Goal: Book appointment/travel/reservation

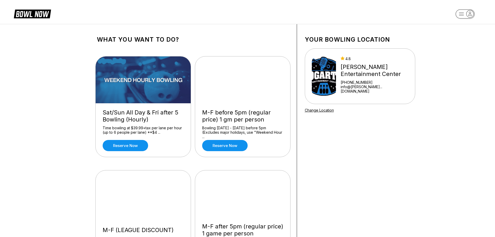
click at [467, 15] on icon "button" at bounding box center [469, 13] width 7 height 7
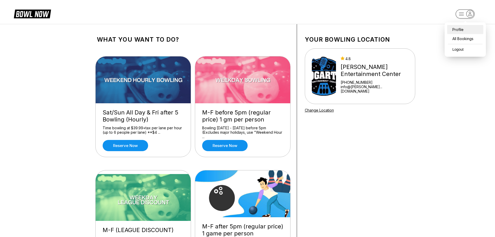
click at [453, 32] on div "Profile" at bounding box center [465, 29] width 36 height 9
click at [223, 141] on link "Reserve now" at bounding box center [224, 145] width 45 height 11
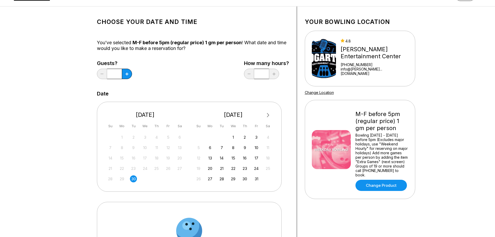
scroll to position [52, 0]
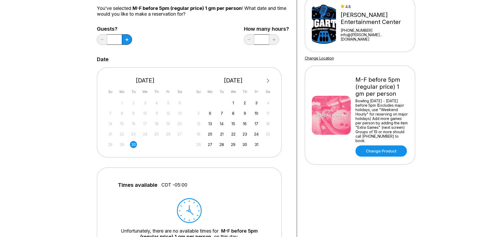
click at [231, 117] on div "1 2 3 4 5 6 7 8 9 10 11 12 13 14 15 16 17 18 19 20 21 22 23 24 25 26 27 28 29 3…" at bounding box center [233, 123] width 78 height 49
click at [233, 113] on div "8" at bounding box center [233, 113] width 7 height 7
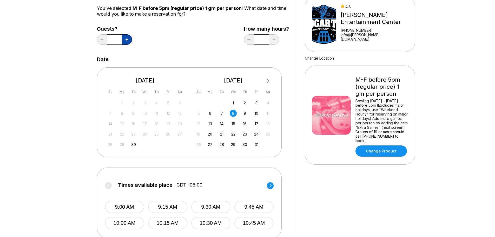
click at [129, 39] on button at bounding box center [127, 39] width 10 height 10
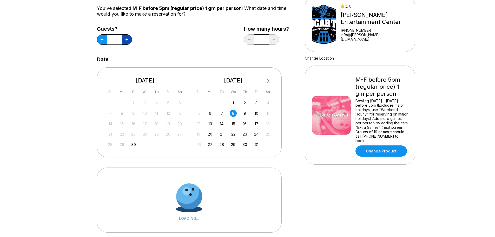
click at [129, 39] on button at bounding box center [127, 39] width 10 height 10
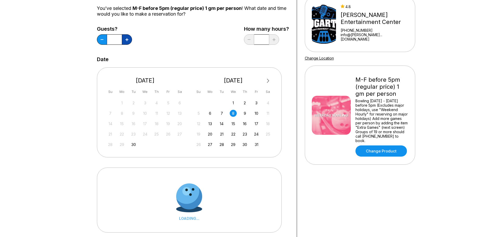
click at [129, 39] on button at bounding box center [127, 39] width 10 height 10
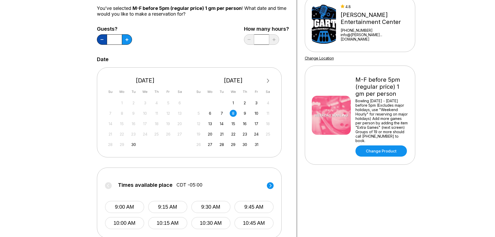
click at [102, 40] on icon at bounding box center [101, 39] width 3 height 1
type input "*"
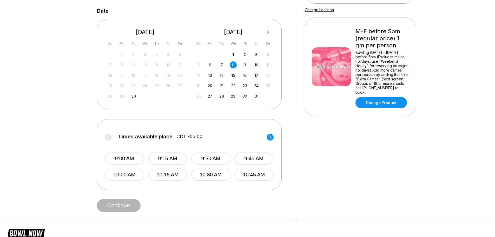
scroll to position [104, 0]
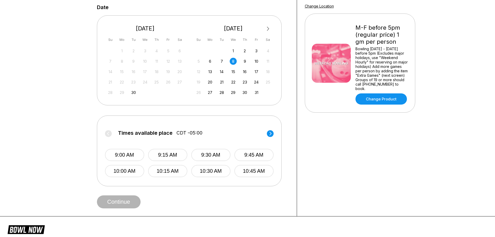
click at [270, 136] on circle at bounding box center [270, 133] width 7 height 7
click at [162, 169] on button "12:15 PM" at bounding box center [167, 171] width 39 height 12
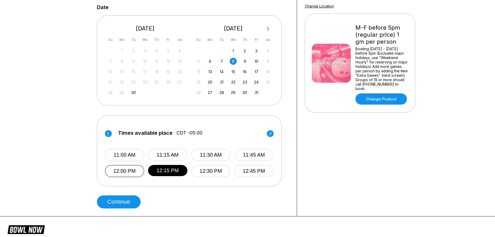
click at [126, 168] on button "12:00 PM" at bounding box center [124, 171] width 39 height 12
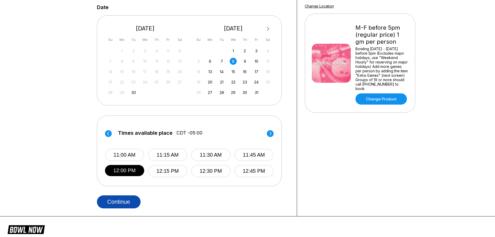
click at [129, 202] on button "Continue" at bounding box center [119, 201] width 44 height 13
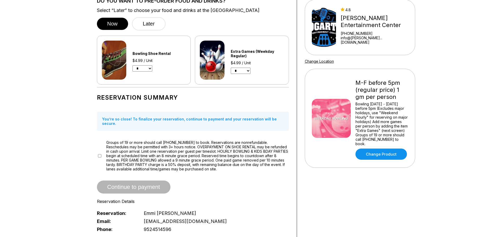
scroll to position [52, 0]
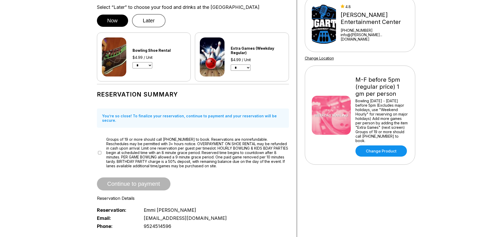
click at [148, 22] on button "Later" at bounding box center [149, 20] width 34 height 13
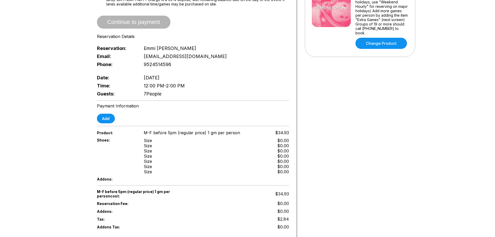
scroll to position [234, 0]
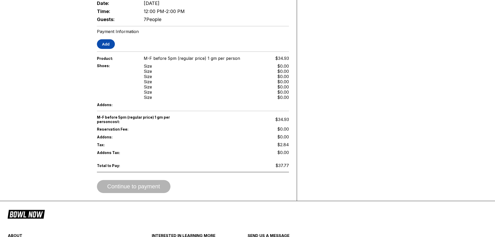
click at [106, 40] on button "Add" at bounding box center [106, 44] width 18 height 10
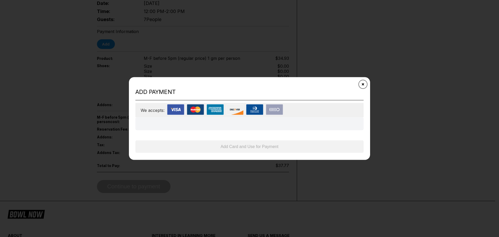
click at [364, 82] on button "Close" at bounding box center [362, 84] width 13 height 13
